Goal: Use online tool/utility: Utilize a website feature to perform a specific function

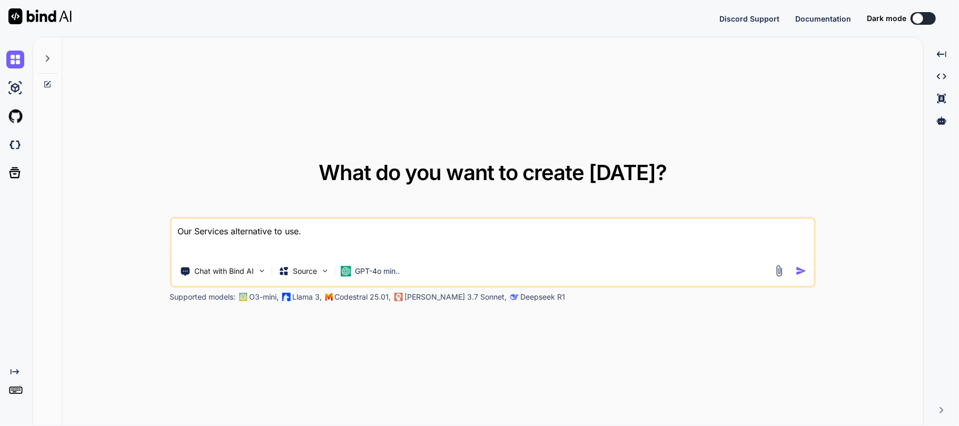
drag, startPoint x: 0, startPoint y: 0, endPoint x: 36, endPoint y: 228, distance: 230.7
click at [36, 228] on div "What do you want to create [DATE]? Our Services alternative to use. Chat with B…" at bounding box center [478, 231] width 890 height 389
type textarea "Our Services alternative to use."
type textarea "x"
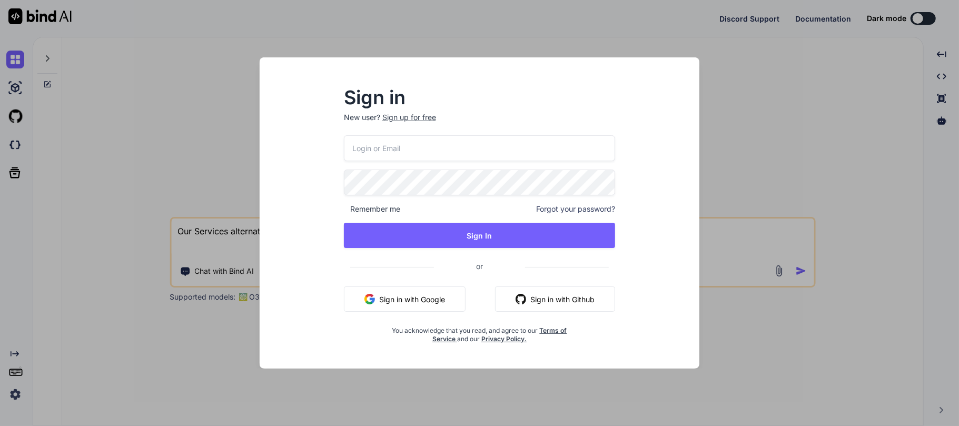
type input "[DOMAIN_NAME][EMAIL_ADDRESS][DOMAIN_NAME]"
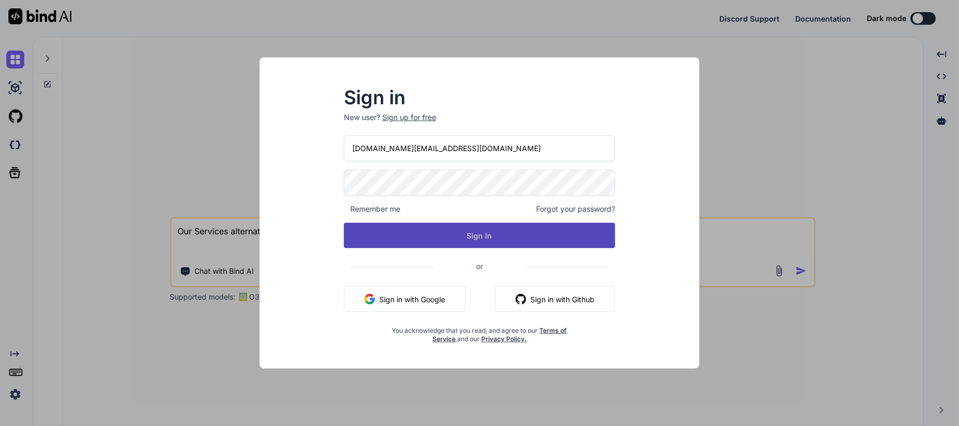
click at [450, 228] on button "Sign In" at bounding box center [480, 235] width 272 height 25
click at [504, 238] on button "Sign In" at bounding box center [480, 235] width 272 height 25
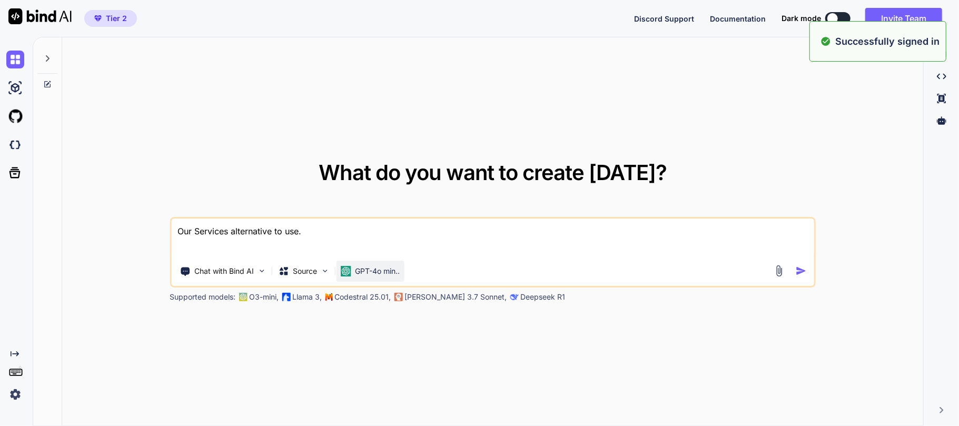
click at [391, 276] on p "GPT-4o min.." at bounding box center [377, 271] width 45 height 11
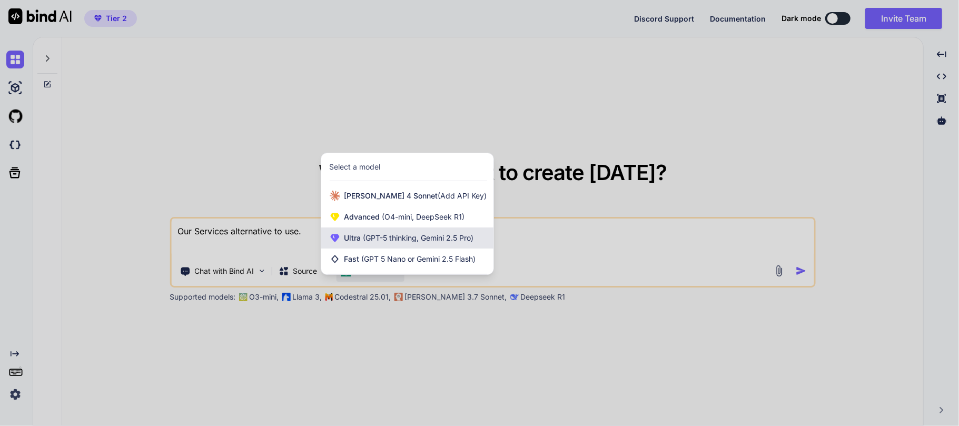
click at [367, 234] on span "(GPT-5 thinking, Gemini 2.5 Pro)" at bounding box center [417, 237] width 113 height 9
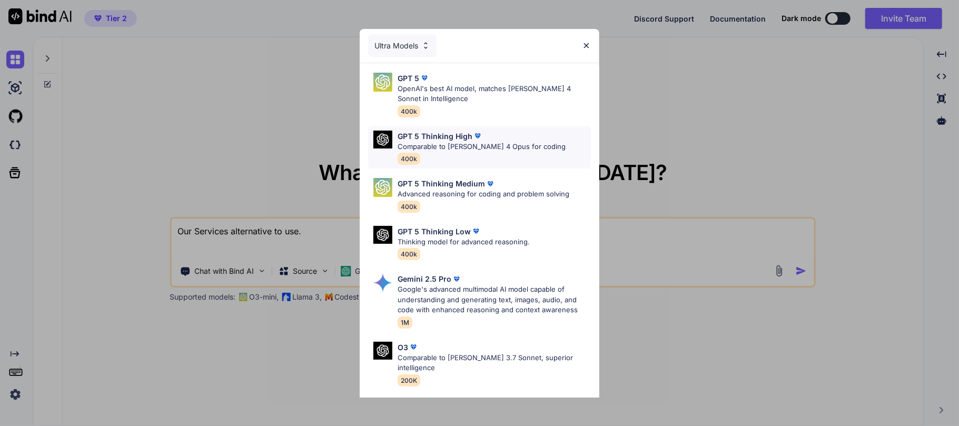
click at [474, 150] on p "Comparable to [PERSON_NAME] 4 Opus for coding" at bounding box center [481, 147] width 168 height 11
type textarea "x"
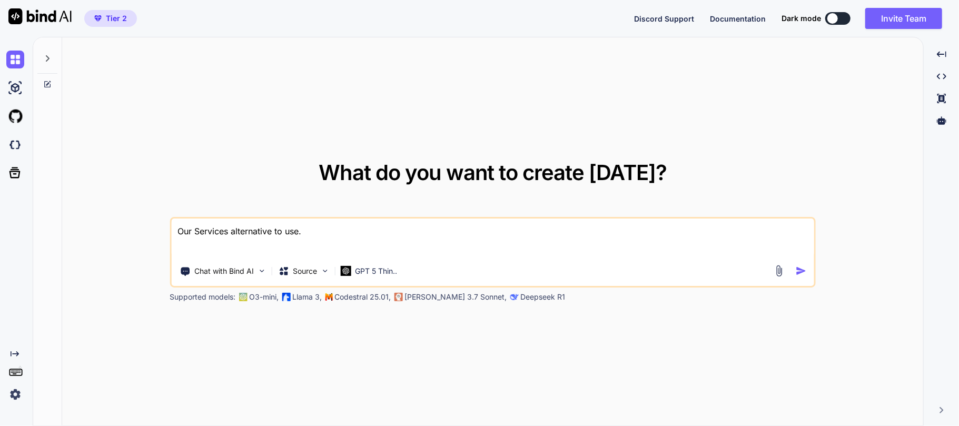
click at [306, 226] on textarea "Our Services alternative to use." at bounding box center [492, 237] width 642 height 39
drag, startPoint x: 325, startPoint y: 231, endPoint x: 0, endPoint y: 218, distance: 325.6
click at [0, 218] on div "Created with Pixso. What do you want to create [DATE]? Our Services alternative…" at bounding box center [479, 231] width 959 height 389
paste textarea "Build a comprehensive Python auto-trading bot for Quotex ([URL][DOMAIN_NAME]) u…"
type textarea "Build a comprehensive Python auto-trading bot for Quotex ([URL][DOMAIN_NAME]) u…"
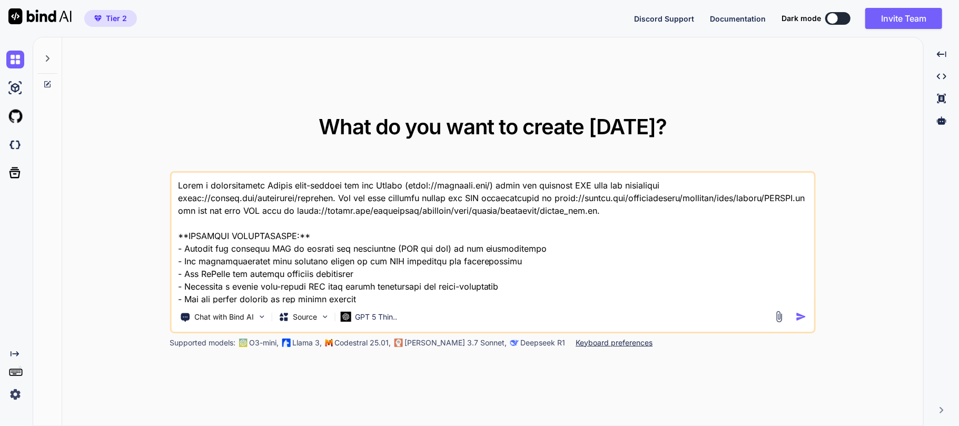
click at [180, 184] on textarea at bounding box center [492, 238] width 642 height 131
type textarea "x"
type textarea "I Build a comprehensive Python auto-trading bot for Quotex ([URL][DOMAIN_NAME])…"
type textarea "x"
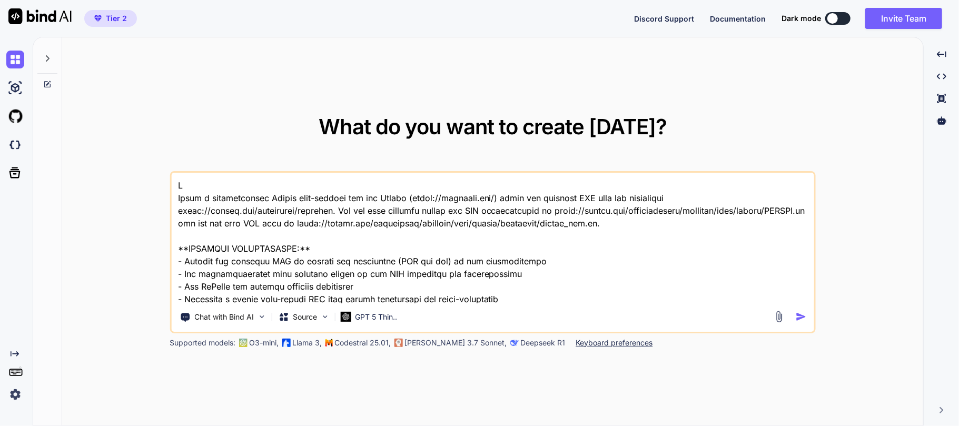
type textarea "I Build a comprehensive Python auto-trading bot for Quotex ([URL][DOMAIN_NAME])…"
type textarea "x"
type textarea "I w Build a comprehensive Python auto-trading bot for Quotex ([URL][DOMAIN_NAME…"
type textarea "x"
type textarea "I wa Build a comprehensive Python auto-trading bot for Quotex ([URL][DOMAIN_NAM…"
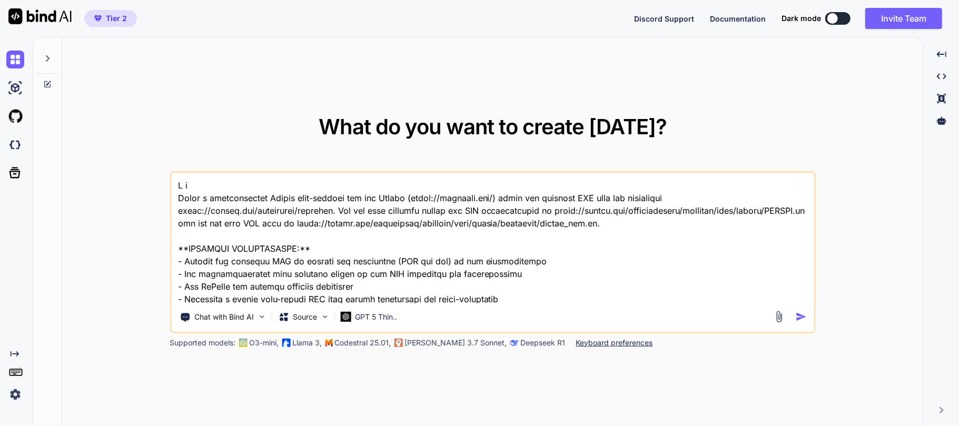
type textarea "x"
type textarea "I wan Build a comprehensive Python auto-trading bot for Quotex ([URL][DOMAIN_NA…"
type textarea "x"
type textarea "I want Build a comprehensive Python auto-trading bot for Quotex ([URL][DOMAIN_N…"
type textarea "x"
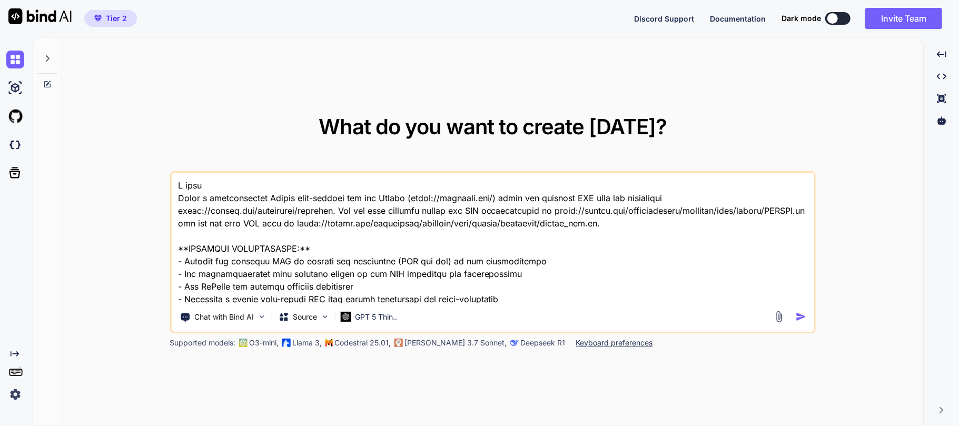
type textarea "I want Build a comprehensive Python auto-trading bot for Quotex ([URL][DOMAIN_N…"
type textarea "x"
type textarea "I want t Build a comprehensive Python auto-trading bot for Quotex ([URL][DOMAIN…"
type textarea "x"
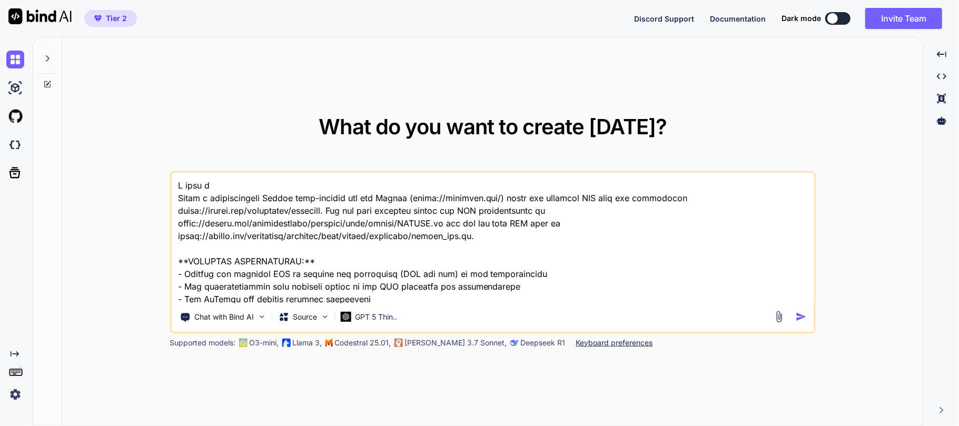
type textarea "I want to Build a comprehensive Python auto-trading bot for Quotex ([URL][DOMAI…"
type textarea "x"
type textarea "I want to Build a comprehensive Python auto-trading bot for Quotex ([URL][DOMAI…"
type textarea "x"
type textarea "I want to e Build a comprehensive Python auto-trading bot for Quotex ([URL][DOM…"
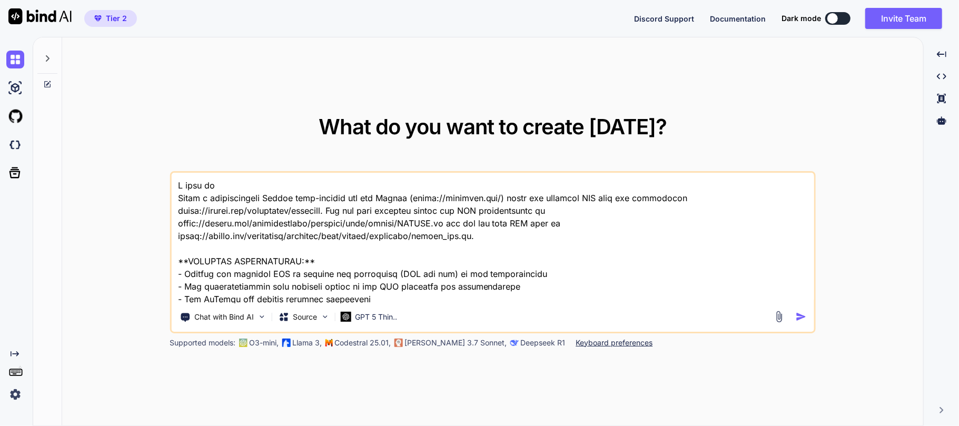
type textarea "x"
type textarea "I want to en Build a comprehensive Python auto-trading bot for Quotex ([URL][DO…"
type textarea "x"
type textarea "I want to enh Build a comprehensive Python auto-trading bot for Quotex ([URL][D…"
type textarea "x"
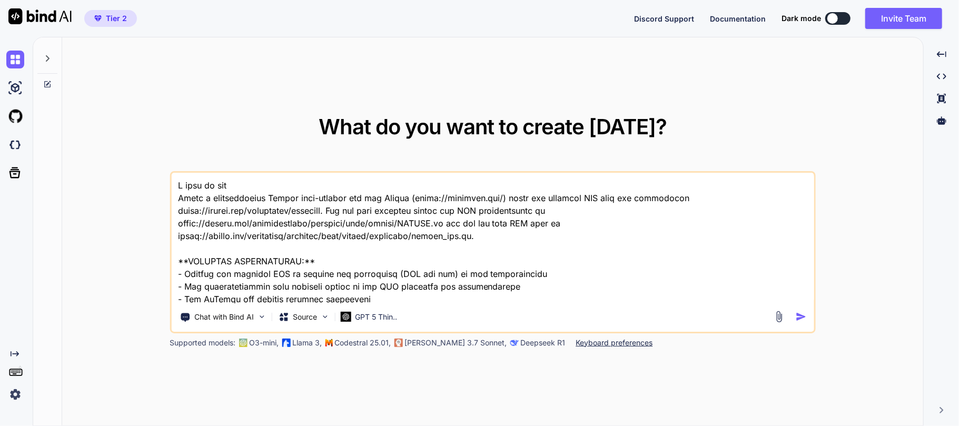
type textarea "I want to enha Build a comprehensive Python auto-trading bot for Quotex ([URL][…"
type textarea "x"
type textarea "I want to enhan Build a comprehensive Python auto-trading bot for Quotex ([URL]…"
type textarea "x"
type textarea "I want to enhanc Build a comprehensive Python auto-trading bot for Quotex ([URL…"
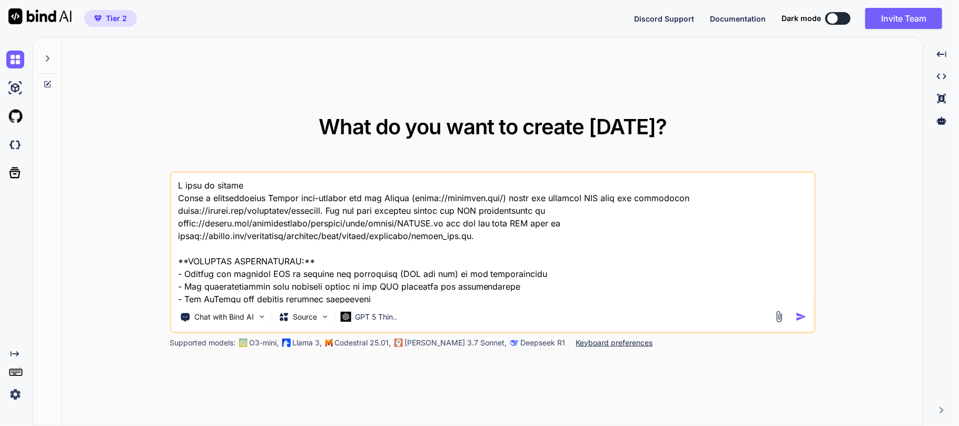
type textarea "x"
type textarea "I want to enhance Build a comprehensive Python auto-trading bot for Quotex ([UR…"
type textarea "x"
type textarea "I want to enhance Build a comprehensive Python auto-trading bot for Quotex ([UR…"
type textarea "x"
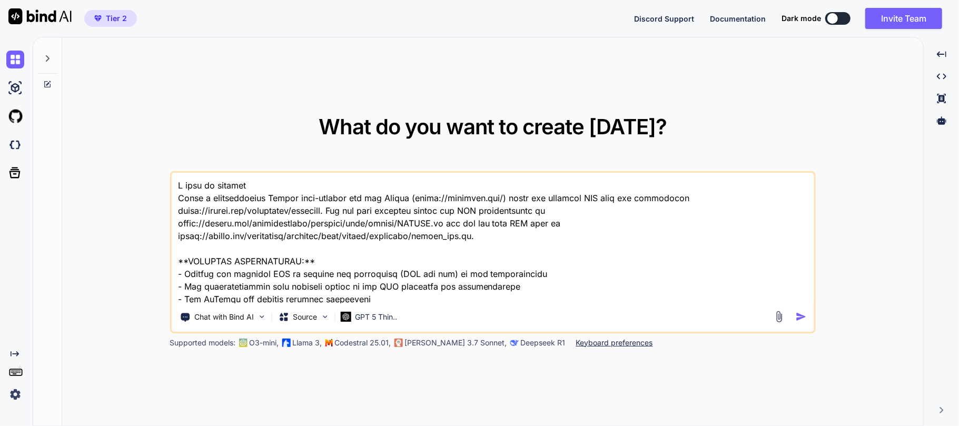
type textarea "I want to enhance a Build a comprehensive Python auto-trading bot for Quotex ([…"
type textarea "x"
type textarea "I want to enhance an Build a comprehensive Python auto-trading bot for Quotex (…"
type textarea "x"
type textarea "I want to enhance and Build a comprehensive Python auto-trading bot for Quotex …"
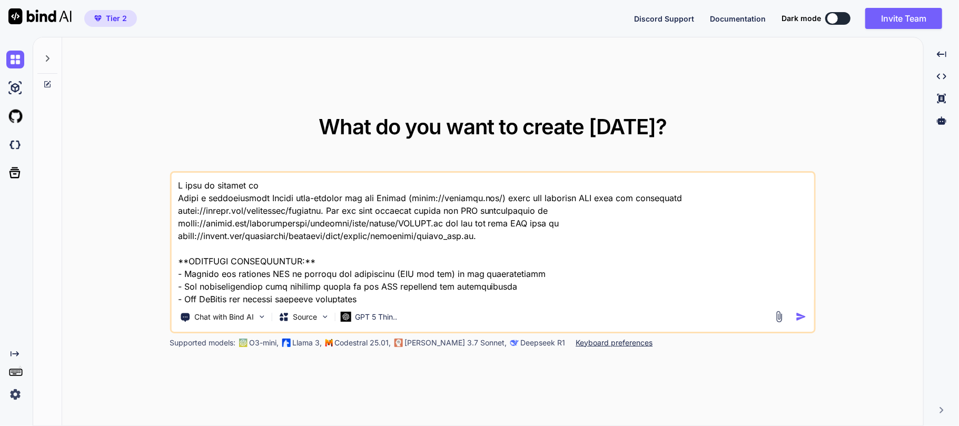
type textarea "x"
type textarea "I want to enhance and Build a comprehensive Python auto-trading bot for Quotex …"
type textarea "x"
type textarea "I want to enhance and r Build a comprehensive Python auto-trading bot for Quote…"
type textarea "x"
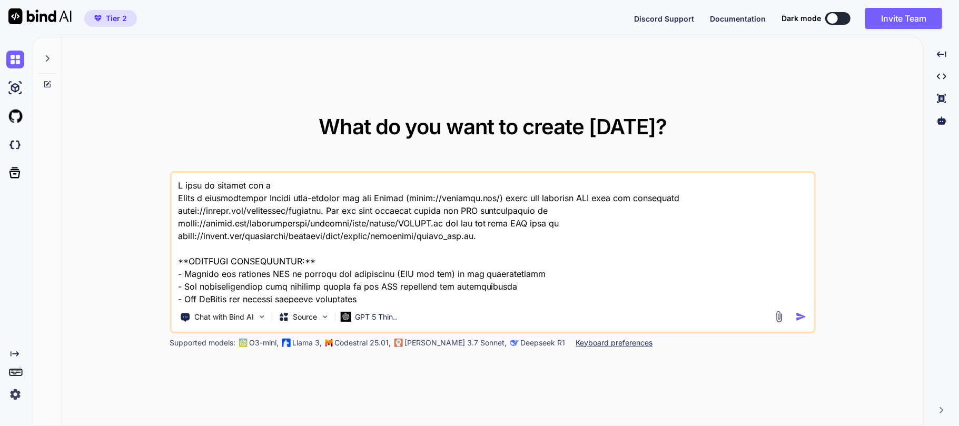
type textarea "I want to enhance and re Build a comprehensive Python auto-trading bot for Quot…"
type textarea "x"
type textarea "I want to enhance and re- Build a comprehensive Python auto-trading bot for Quo…"
type textarea "x"
type textarea "I want to enhance and re-w Build a comprehensive Python auto-trading bot for Qu…"
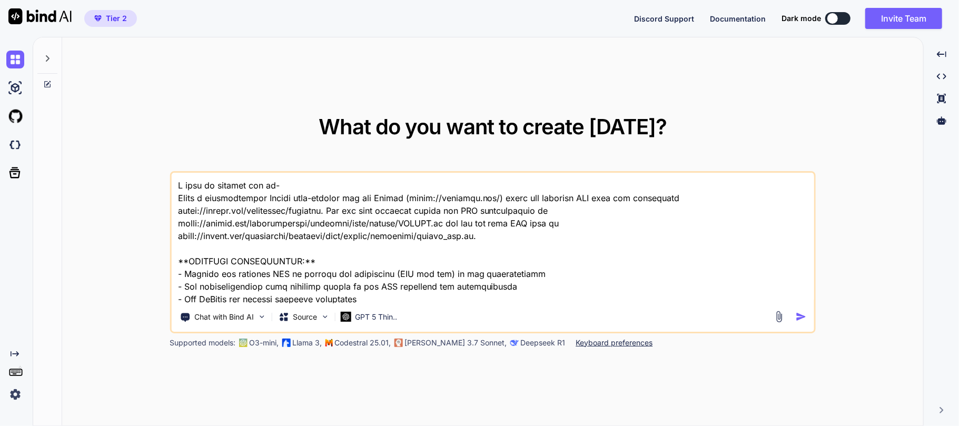
type textarea "x"
type textarea "I want to enhance and re-wr Build a comprehensive Python auto-trading bot for Q…"
type textarea "x"
type textarea "I want to enhance and re-wri Build a comprehensive Python auto-trading bot for …"
type textarea "x"
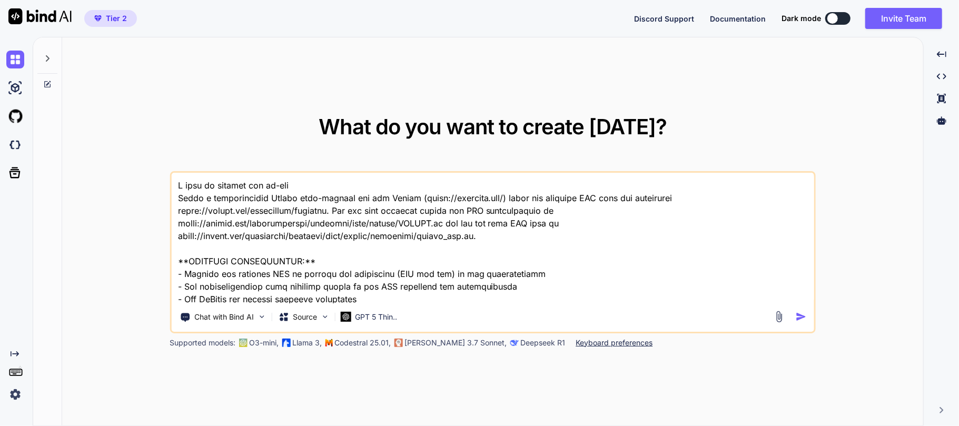
type textarea "I want to enhance and re-writ Build a comprehensive Python auto-trading bot for…"
type textarea "x"
type textarea "I want to enhance and re-write Build a comprehensive Python auto-trading bot fo…"
type textarea "x"
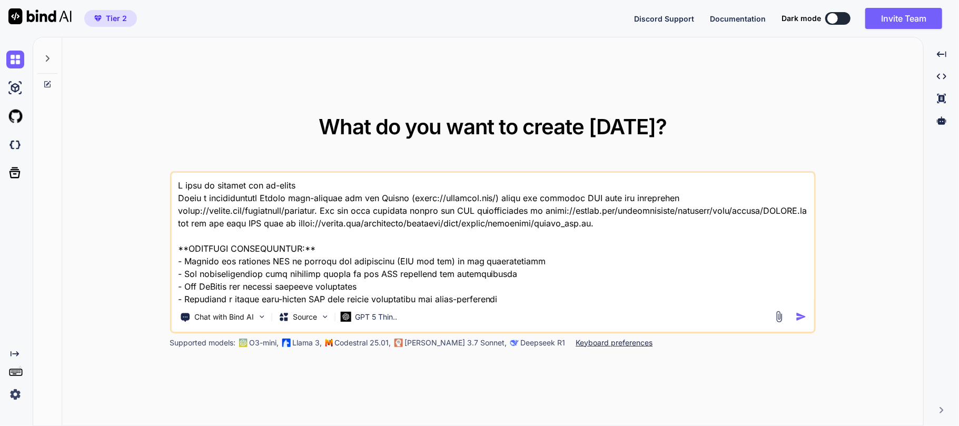
type textarea "I want to enhance and re-write Build a comprehensive Python auto-trading bot fo…"
type textarea "x"
type textarea "I want to enhance and re-write t Build a comprehensive Python auto-trading bot …"
type textarea "x"
type textarea "I want to enhance and re-write th Build a comprehensive Python auto-trading bot…"
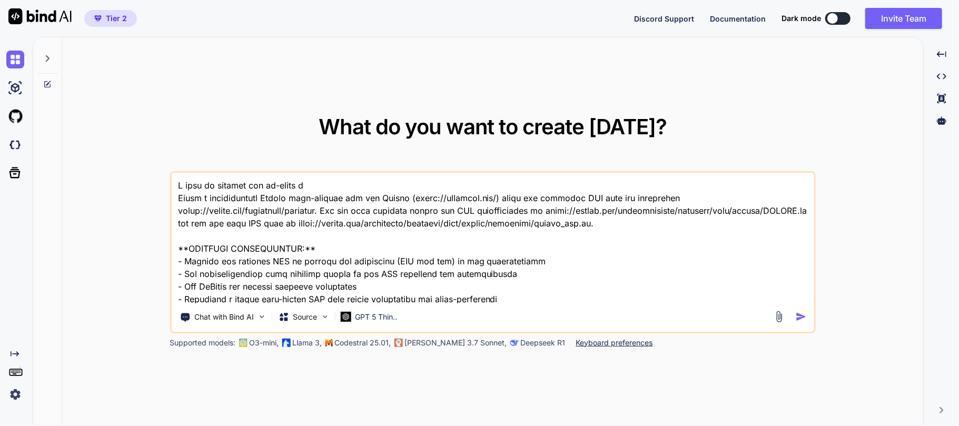
type textarea "x"
type textarea "I want to enhance and re-write the Build a comprehensive Python auto-trading bo…"
type textarea "x"
type textarea "I want to enhance and re-write the Build a comprehensive Python auto-trading bo…"
type textarea "x"
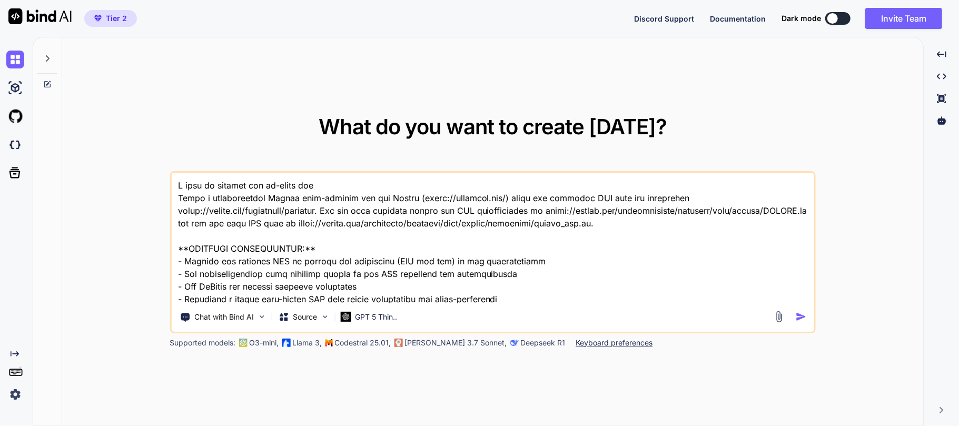
type textarea "I want to enhance and re-write the b Build a comprehensive Python auto-trading …"
type textarea "x"
type textarea "I want to enhance and re-write the be Build a comprehensive Python auto-trading…"
type textarea "x"
type textarea "I want to enhance and re-write the bel Build a comprehensive Python auto-tradin…"
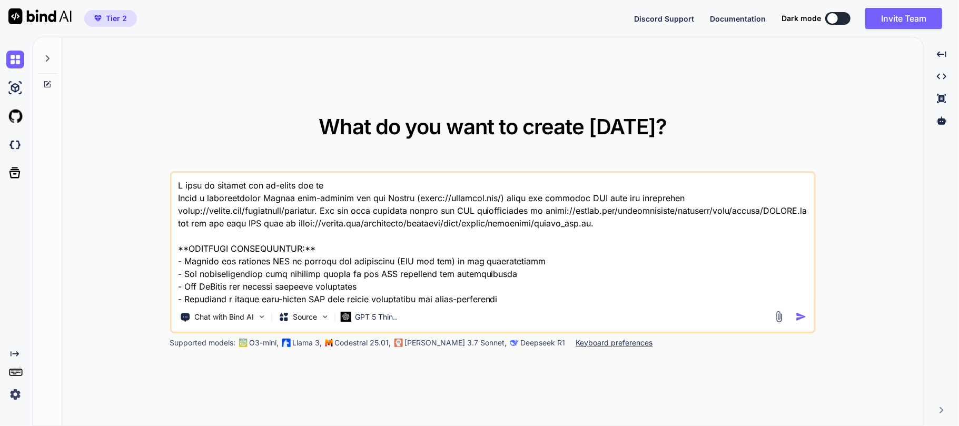
type textarea "x"
type textarea "I want to enhance and re-write the belo Build a comprehensive Python auto-tradi…"
type textarea "x"
type textarea "I want to enhance and re-write the below Build a comprehensive Python auto-trad…"
type textarea "x"
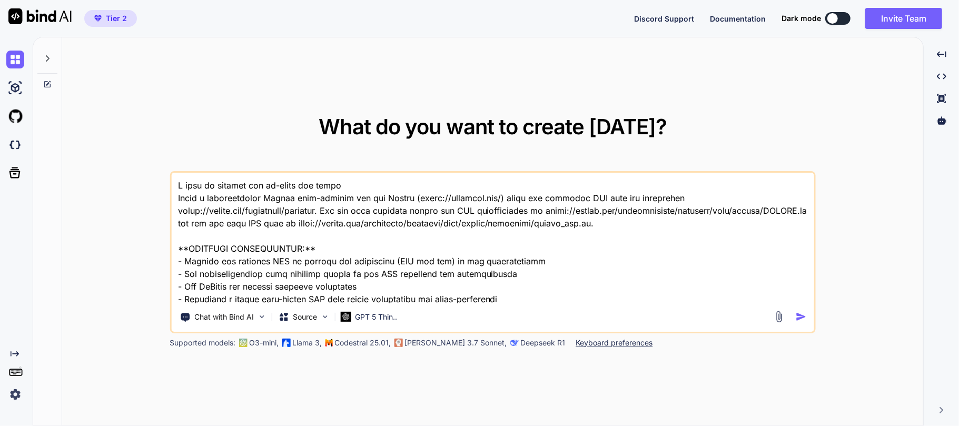
type textarea "I want to enhance and re-write the below Build a comprehensive Python auto-trad…"
type textarea "x"
type textarea "I want to enhance and re-write the below p Build a comprehensive Python auto-tr…"
type textarea "x"
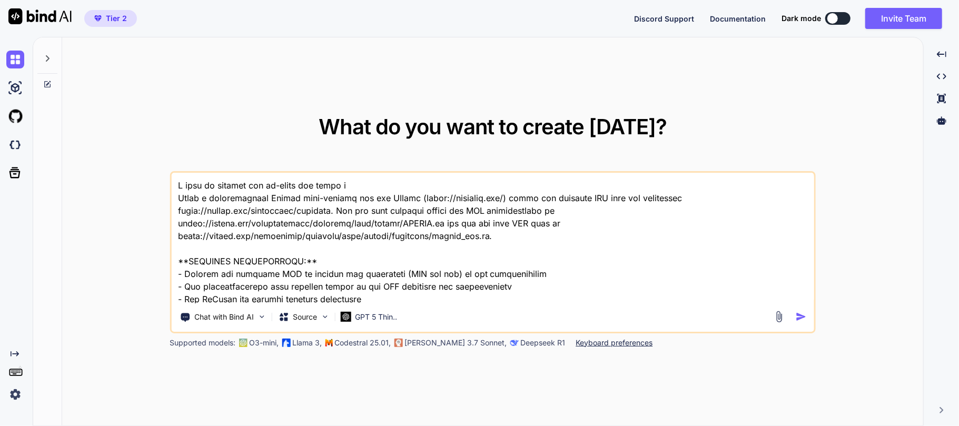
type textarea "I want to enhance and re-write the below pr Build a comprehensive Python auto-t…"
type textarea "x"
type textarea "I want to enhance and re-write the below pro Build a comprehensive Python auto-…"
type textarea "x"
type textarea "I want to enhance and re-write the below prom Build a comprehensive Python auto…"
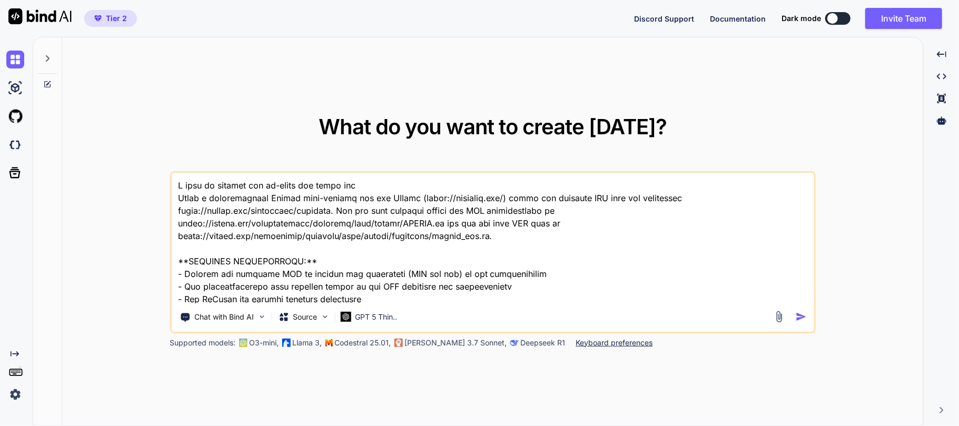
type textarea "x"
type textarea "I want to enhance and re-write the below promp Build a comprehensive Python aut…"
type textarea "x"
type textarea "I want to enhance and re-write the below prompt Build a comprehensive Python au…"
type textarea "x"
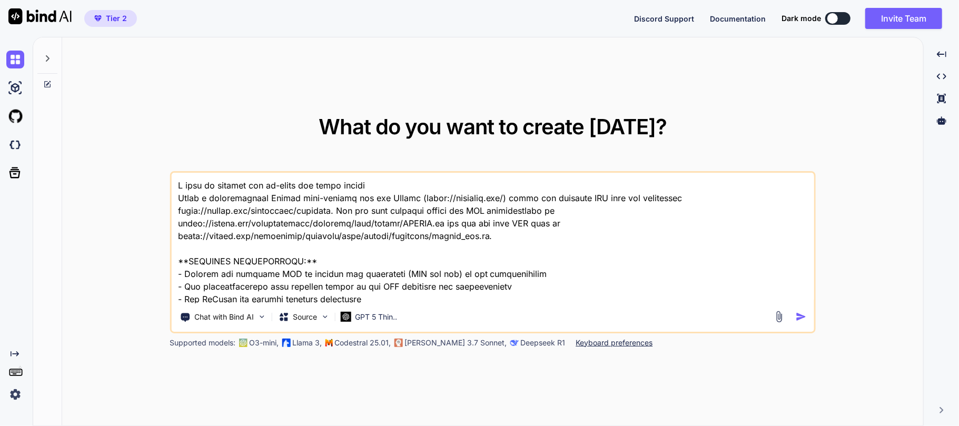
type textarea "I want to enhance and re-write the below prompt Build a comprehensive Python au…"
type textarea "x"
type textarea "I want to enhance and re-write the below prompt f Build a comprehensive Python …"
type textarea "x"
type textarea "I want to enhance and re-write the below prompt fo Build a comprehensive Python…"
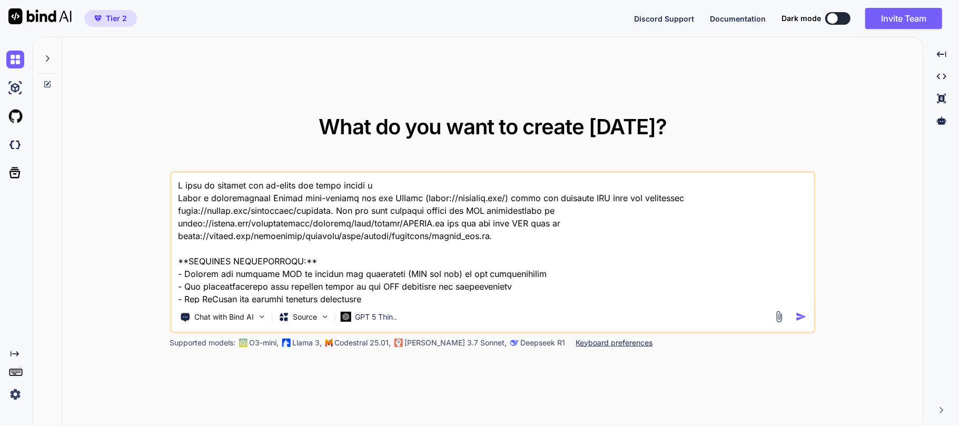
type textarea "x"
type textarea "I want to enhance and re-write the below prompt for Build a comprehensive Pytho…"
type textarea "x"
type textarea "I want to enhance and re-write the below prompt for Build a comprehensive Pytho…"
type textarea "x"
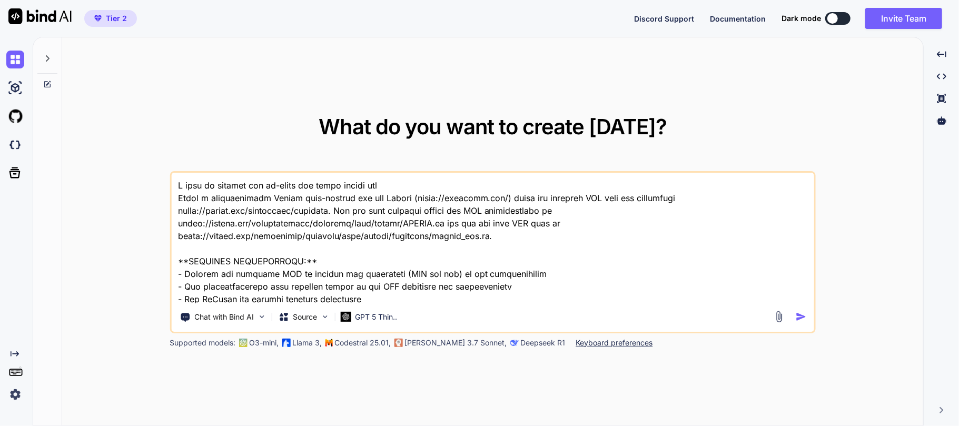
type textarea "I want to enhance and re-write the below prompt for m Build a comprehensive Pyt…"
type textarea "x"
type textarea "I want to enhance and re-write the below prompt for my Build a comprehensive Py…"
type textarea "x"
type textarea "I want to enhance and re-write the below prompt for my Build a comprehensive Py…"
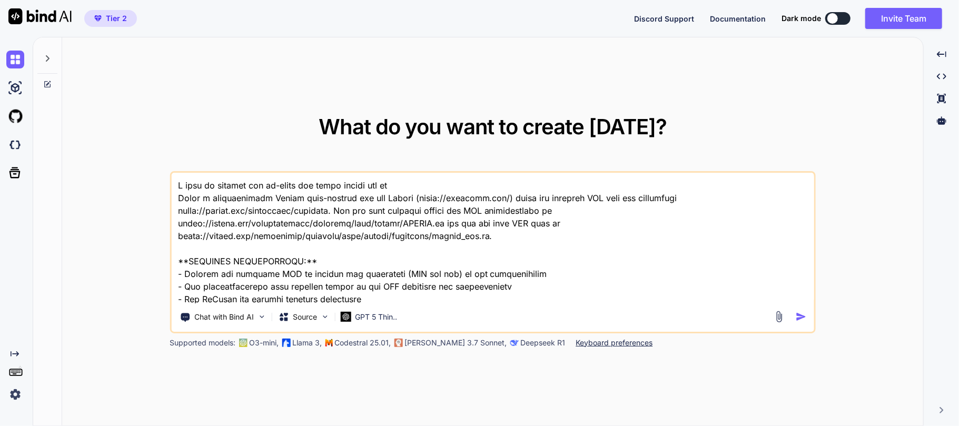
type textarea "x"
type textarea "I want to enhance and re-write the below prompt for my A Build a comprehensive …"
type textarea "x"
type textarea "I want to enhance and re-write the below prompt for my AI Build a comprehensive…"
type textarea "x"
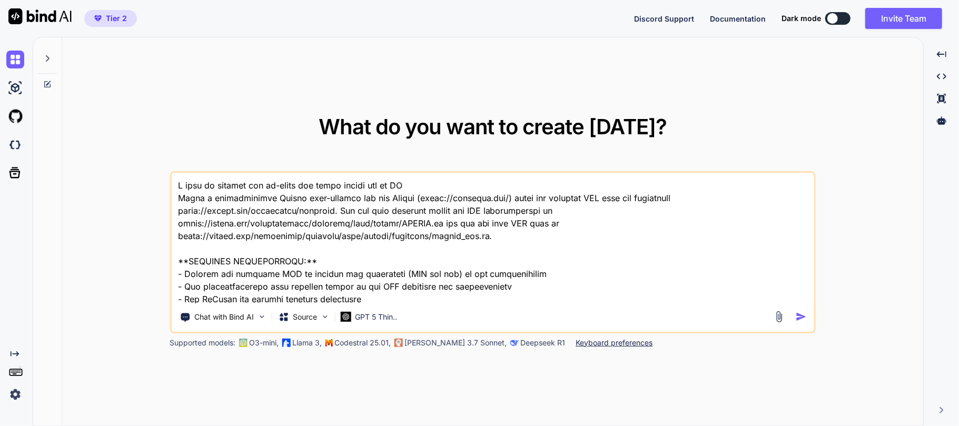
type textarea "I want to enhance and re-write the below prompt for my AI- Build a comprehensiv…"
type textarea "x"
type textarea "I want to enhance and re-write the below prompt for my AI-c Build a comprehensi…"
type textarea "x"
type textarea "I want to enhance and re-write the below prompt for my AI- Build a comprehensiv…"
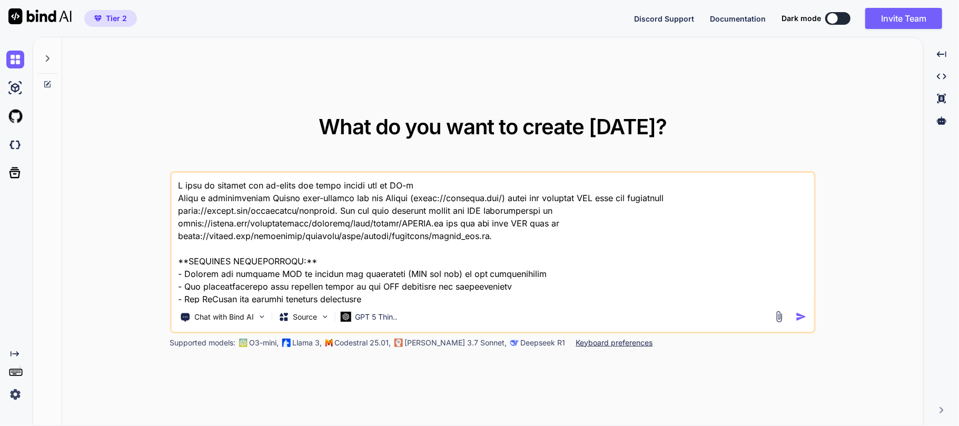
type textarea "x"
type textarea "I want to enhance and re-write the below prompt for my AI Build a comprehensive…"
type textarea "x"
type textarea "I want to enhance and re-write the below prompt for my AI Build a comprehensive…"
type textarea "x"
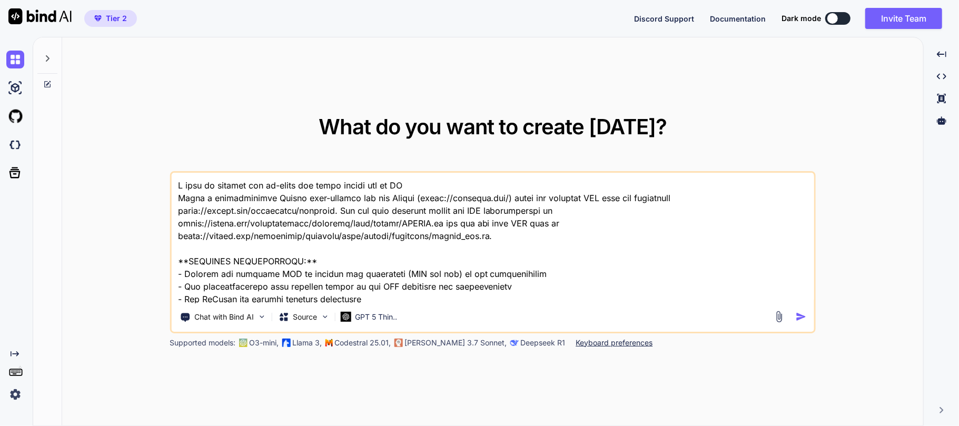
type textarea "I want to enhance and re-write the below prompt for my AI c Build a comprehensi…"
type textarea "x"
type textarea "I want to enhance and re-write the below prompt for my AI co Build a comprehens…"
type textarea "x"
type textarea "I want to enhance and re-write the below prompt for my AI cod Build a comprehen…"
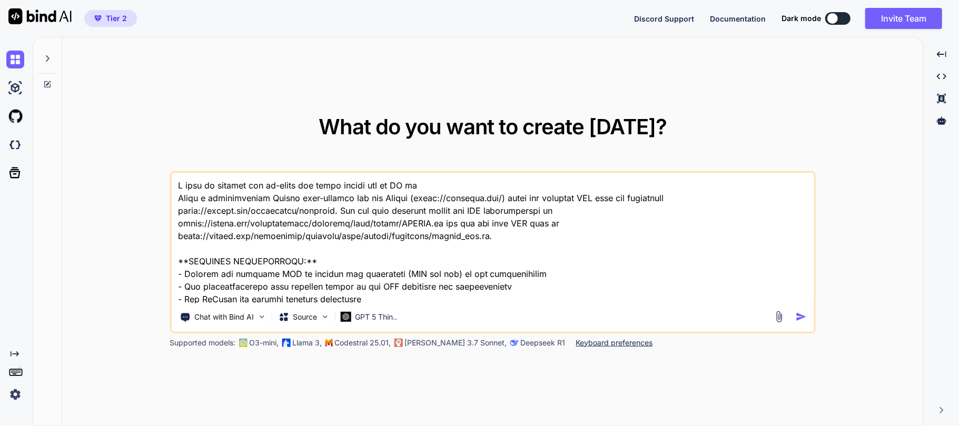
type textarea "x"
type textarea "I want to enhance and re-write the below prompt for my AI code Build a comprehe…"
type textarea "x"
type textarea "I want to enhance and re-write the below prompt for my AI code Build a comprehe…"
type textarea "x"
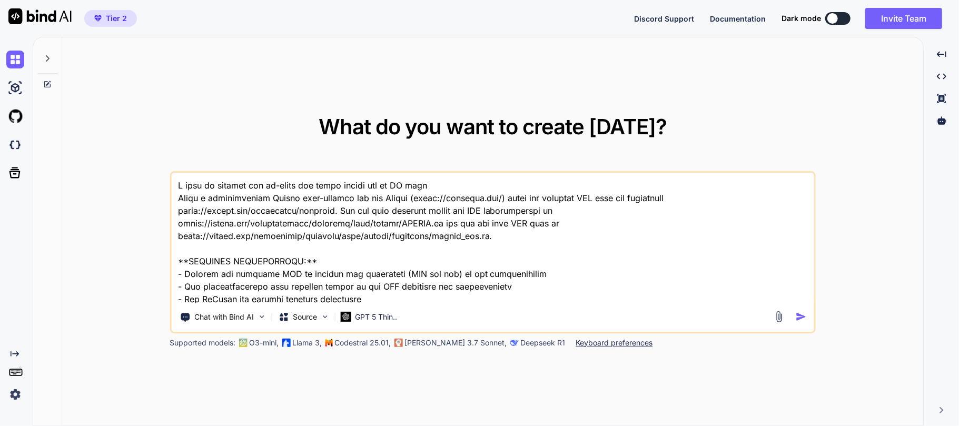
type textarea "I want to enhance and re-write the below prompt for my AI code a Build a compre…"
type textarea "x"
type textarea "I want to enhance and re-write the below prompt for my AI code as Build a compr…"
type textarea "x"
type textarea "I want to enhance and re-write the below prompt for my AI code ass Build a comp…"
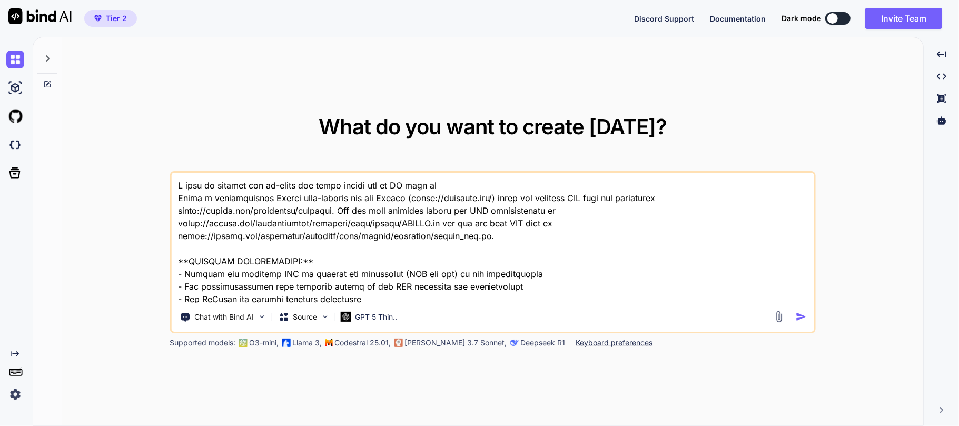
type textarea "x"
type textarea "I want to enhance and re-write the below prompt for my AI code assi Build a com…"
type textarea "x"
type textarea "I want to enhance and re-write the below prompt for my AI code assis Build a co…"
type textarea "x"
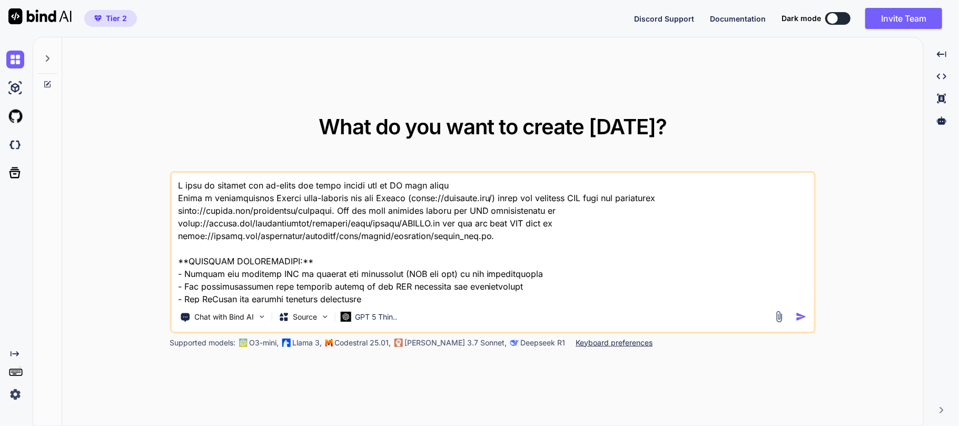
type textarea "I want to enhance and re-write the below prompt for my AI code assist Build a c…"
type textarea "x"
type textarea "I want to enhance and re-write the below prompt for my AI code assista Build a …"
type textarea "x"
type textarea "I want to enhance and re-write the below prompt for my AI code assistan Build a…"
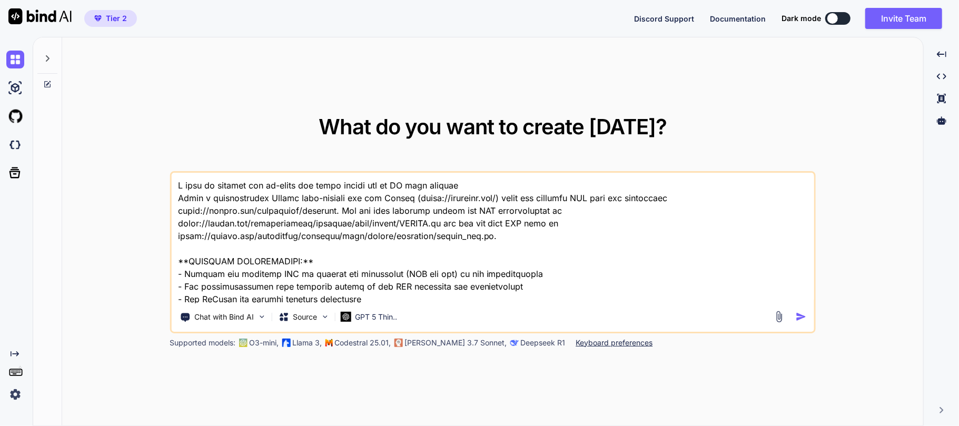
type textarea "x"
type textarea "I want to enhance and re-write the below prompt for my AI code assistanrt Build…"
type textarea "x"
type textarea "I want to enhance and re-write the below prompt for my AI code assistanr Build …"
type textarea "x"
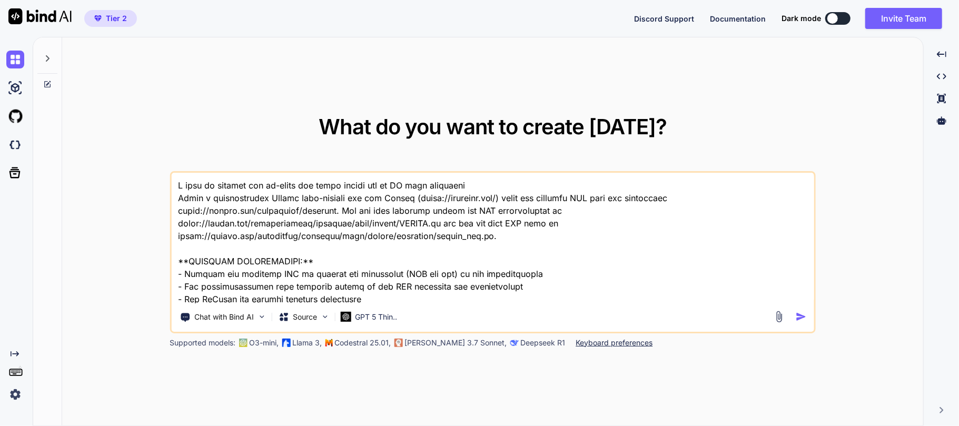
type textarea "I want to enhance and re-write the below prompt for my AI code assistan Build a…"
type textarea "x"
type textarea "I want to enhance and re-write the below prompt for my AI code assistant Build …"
type textarea "x"
type textarea "I want to enhance and re-write the below prompt for my AI code assistant. Build…"
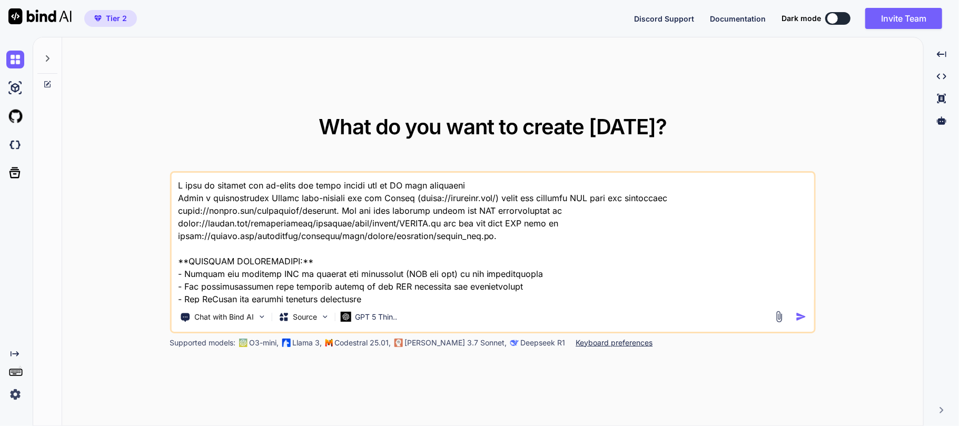
type textarea "x"
type textarea "I want to enhance and re-write the below prompt for my AI code assistant. Build…"
type textarea "x"
type textarea "I want to enhance and re-write the below prompt for my AI code assistant. S Bui…"
type textarea "x"
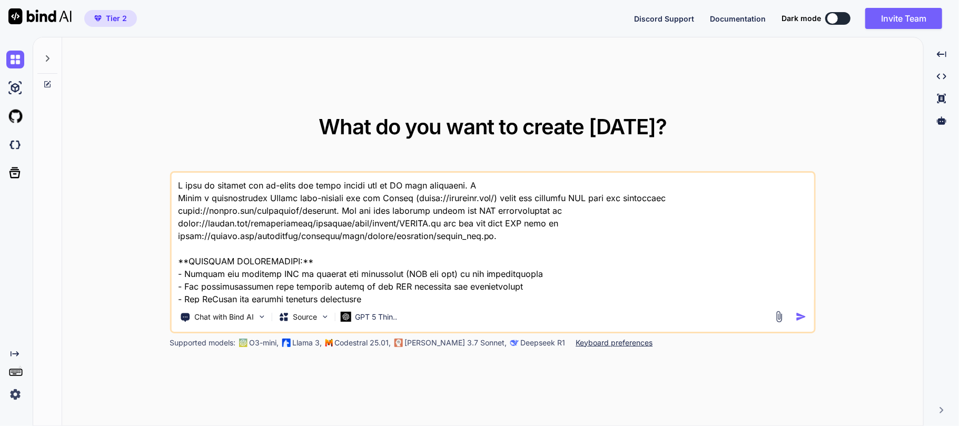
type textarea "I want to enhance and re-write the below prompt for my AI code assistant. Sp Bu…"
type textarea "x"
type textarea "I want to enhance and re-write the below prompt for my AI code assistant. Spe B…"
type textarea "x"
type textarea "I want to enhance and re-write the below prompt for my AI code assistant. Spec …"
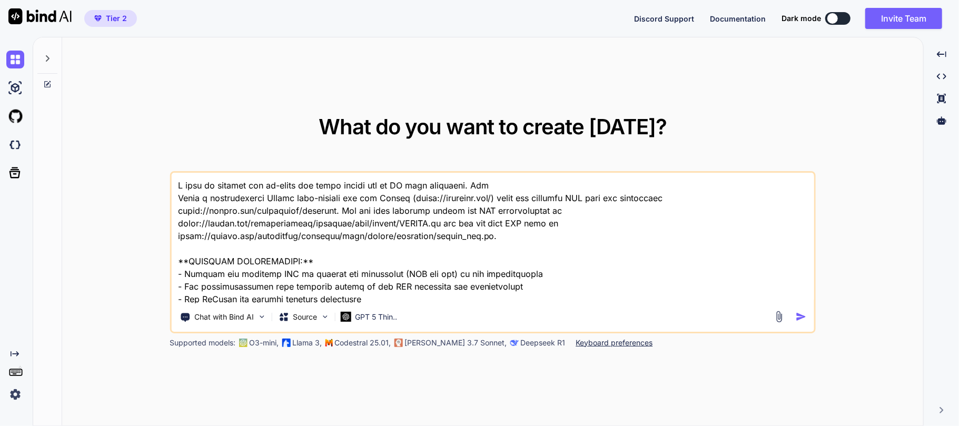
type textarea "x"
type textarea "I want to enhance and re-write the below prompt for my AI code assistant. Speci…"
type textarea "x"
type textarea "I want to enhance and re-write the below prompt for my AI code assistant. Speci…"
type textarea "x"
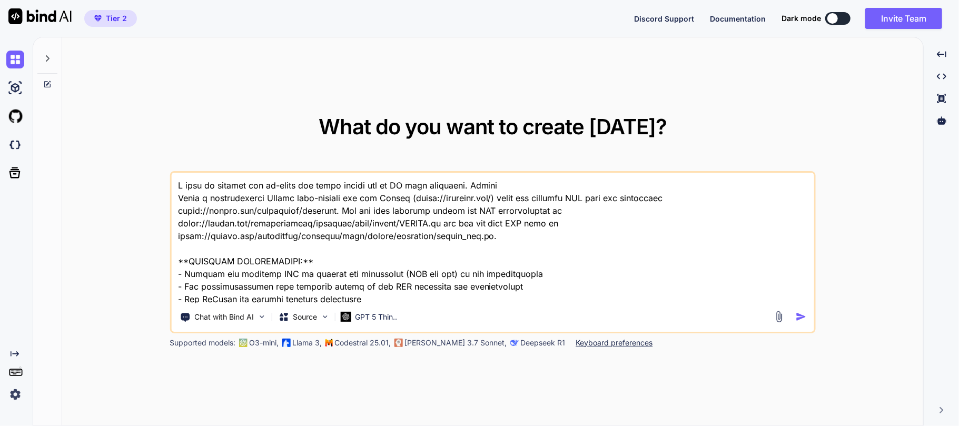
type textarea "I want to enhance and re-write the below prompt for my AI code assistant. Speci…"
type textarea "x"
type textarea "I want to enhance and re-write the below prompt for my AI code assistant. Speci…"
type textarea "x"
type textarea "I want to enhance and re-write the below prompt for my AI code assistant. Speci…"
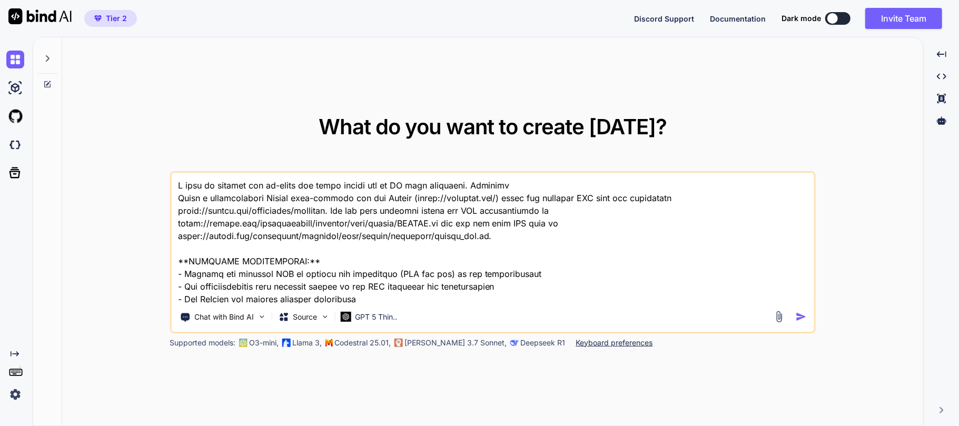
type textarea "x"
type textarea "I want to enhance and re-write the below prompt for my AI code assistant. Speci…"
type textarea "x"
type textarea "I want to enhance and re-write the below prompt for my AI code assistant. Speci…"
type textarea "x"
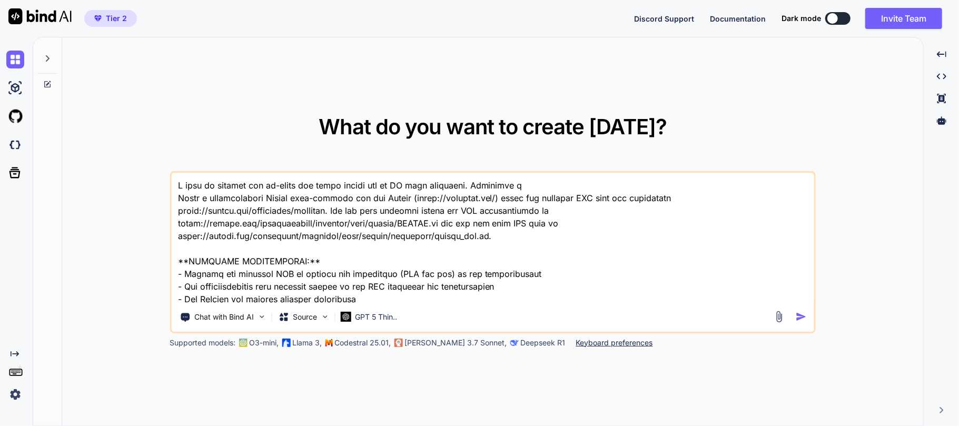
type textarea "I want to enhance and re-write the below prompt for my AI code assistant. Speci…"
type textarea "x"
type textarea "I want to enhance and re-write the below prompt for my AI code assistant. Speci…"
type textarea "x"
type textarea "I want to enhance and re-write the below prompt for my AI code assistant. Speci…"
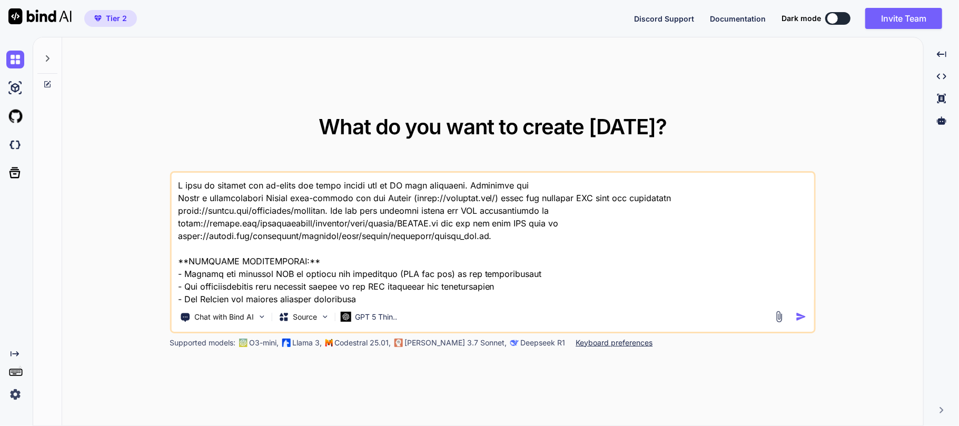
type textarea "x"
type textarea "I want to enhance and re-write the below prompt for my AI code assistant. Speci…"
type textarea "x"
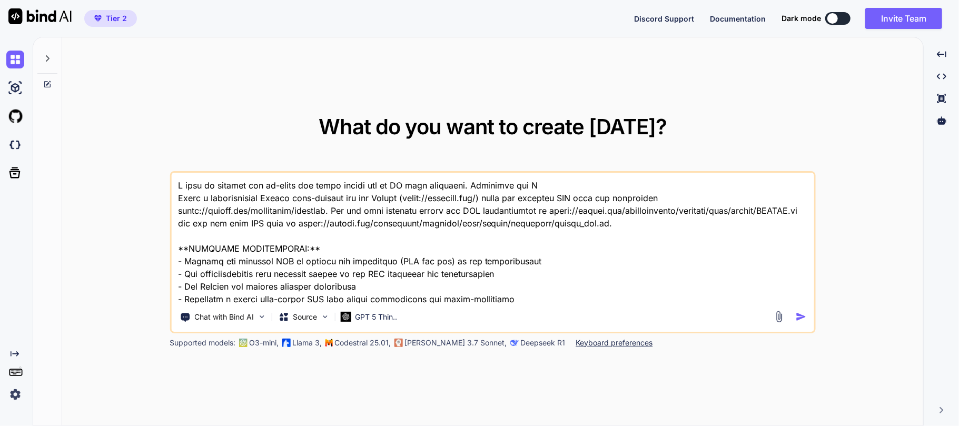
type textarea "I want to enhance and re-write the below prompt for my AI code assistant. Speci…"
type textarea "x"
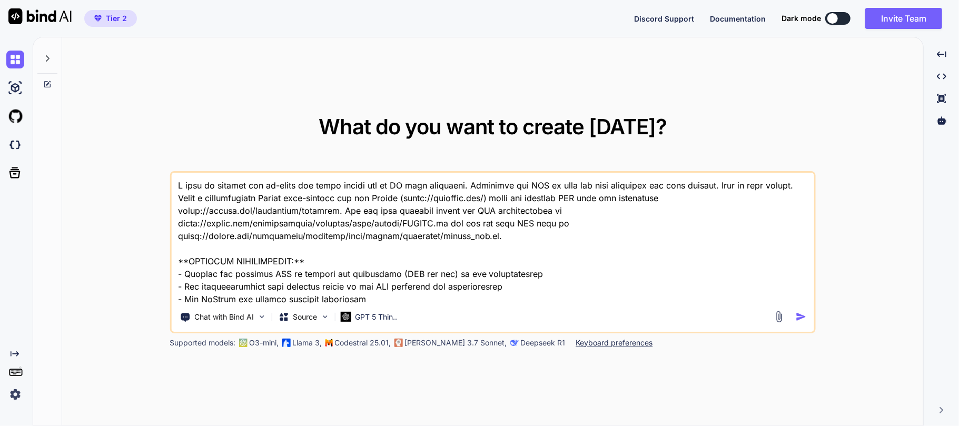
click at [173, 201] on textarea at bounding box center [492, 238] width 642 height 131
drag, startPoint x: 384, startPoint y: 213, endPoint x: 123, endPoint y: 207, distance: 261.2
click at [123, 207] on div "What do you want to create [DATE]? Chat with Bind AI Source GPT 5 Thin.. Suppor…" at bounding box center [492, 231] width 861 height 389
click at [195, 207] on textarea at bounding box center [492, 238] width 642 height 131
click at [799, 314] on img "button" at bounding box center [800, 316] width 11 height 11
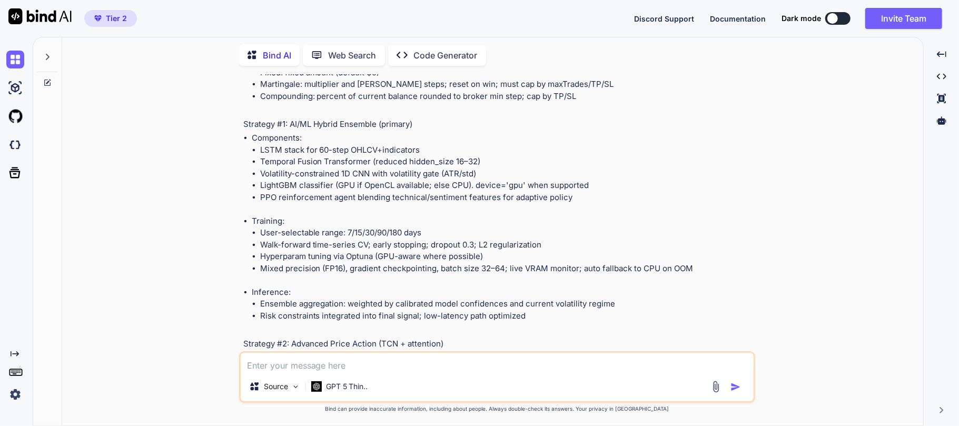
scroll to position [4720, 0]
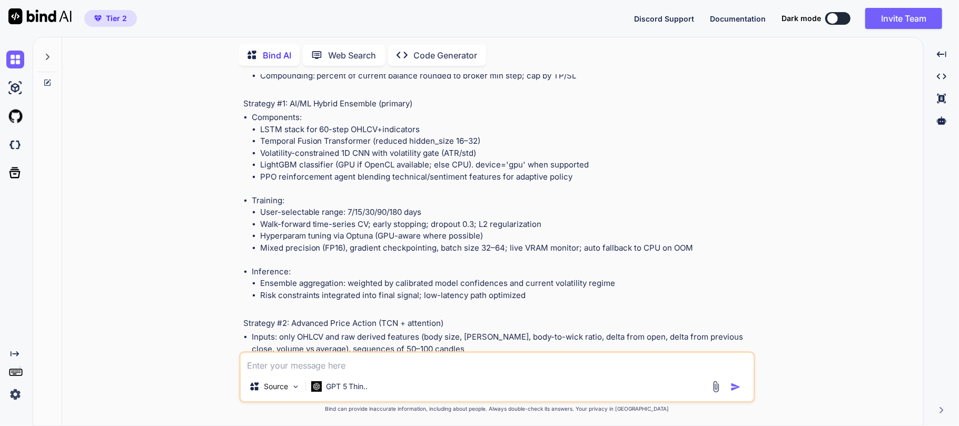
click at [369, 160] on li "Volatility-constrained 1D CNN with volatility gate (ATR/std)" at bounding box center [506, 153] width 493 height 12
click at [323, 160] on li "Volatility-constrained 1D CNN with volatility gate (ATR/std)" at bounding box center [506, 153] width 493 height 12
click at [346, 160] on li "Volatility-constrained 1D CNN with volatility gate (ATR/std)" at bounding box center [506, 153] width 493 height 12
click at [367, 160] on li "Volatility-constrained 1D CNN with volatility gate (ATR/std)" at bounding box center [506, 153] width 493 height 12
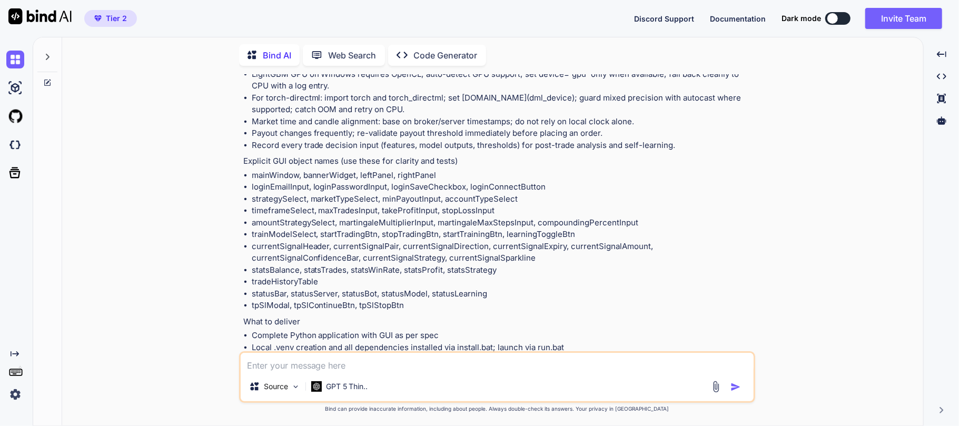
scroll to position [6124, 0]
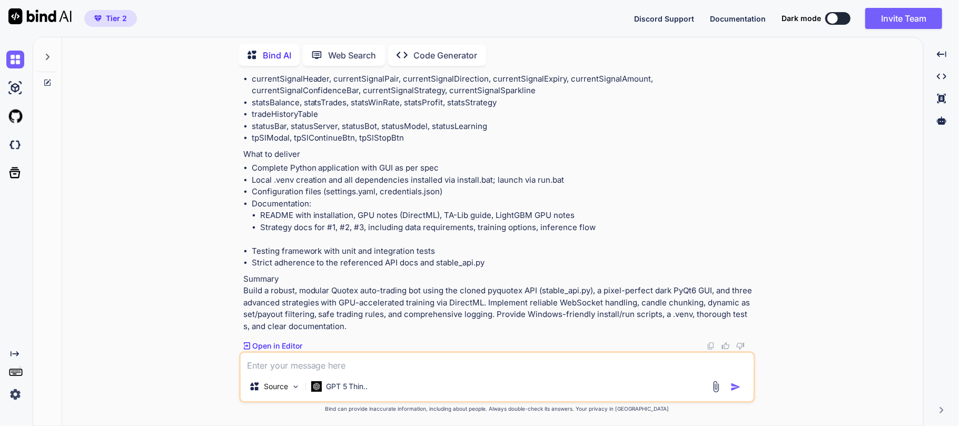
click at [706, 344] on img at bounding box center [710, 346] width 8 height 8
